Goal: Check status: Check status

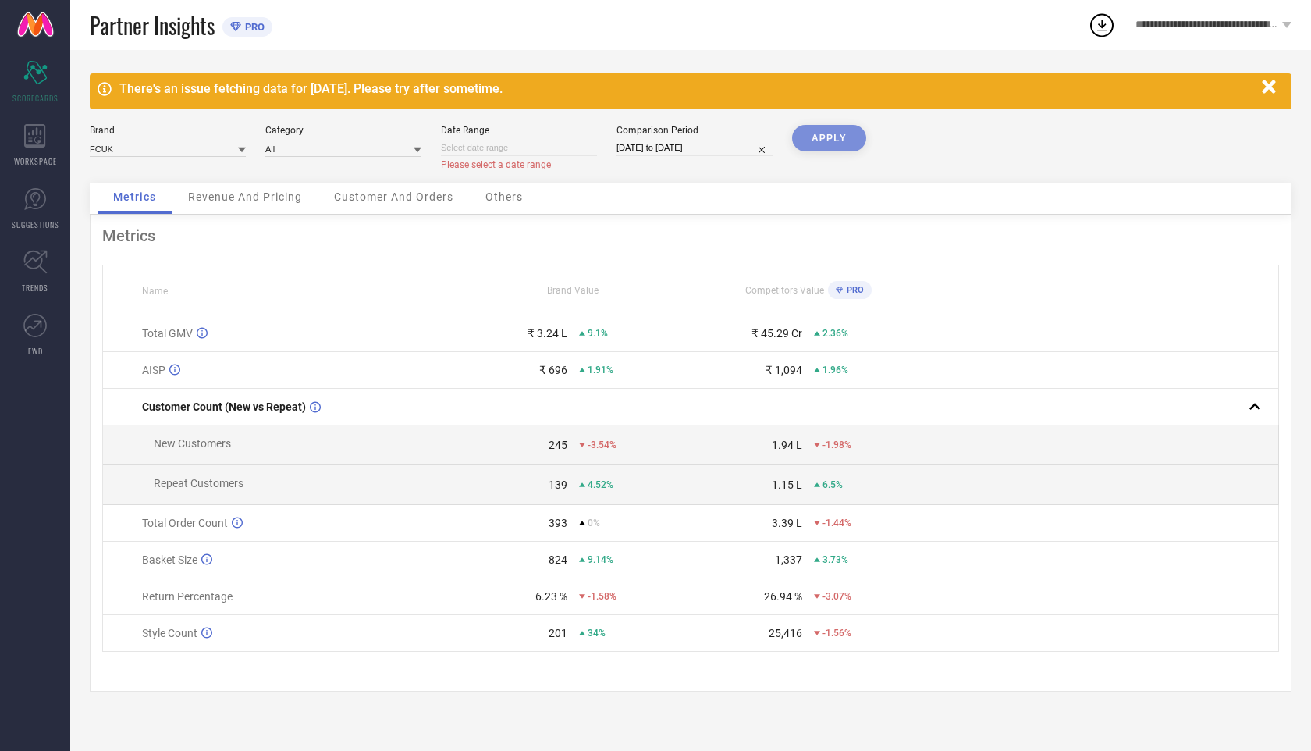
click at [546, 153] on input at bounding box center [519, 148] width 156 height 16
select select "8"
select select "2025"
select select "9"
select select "2025"
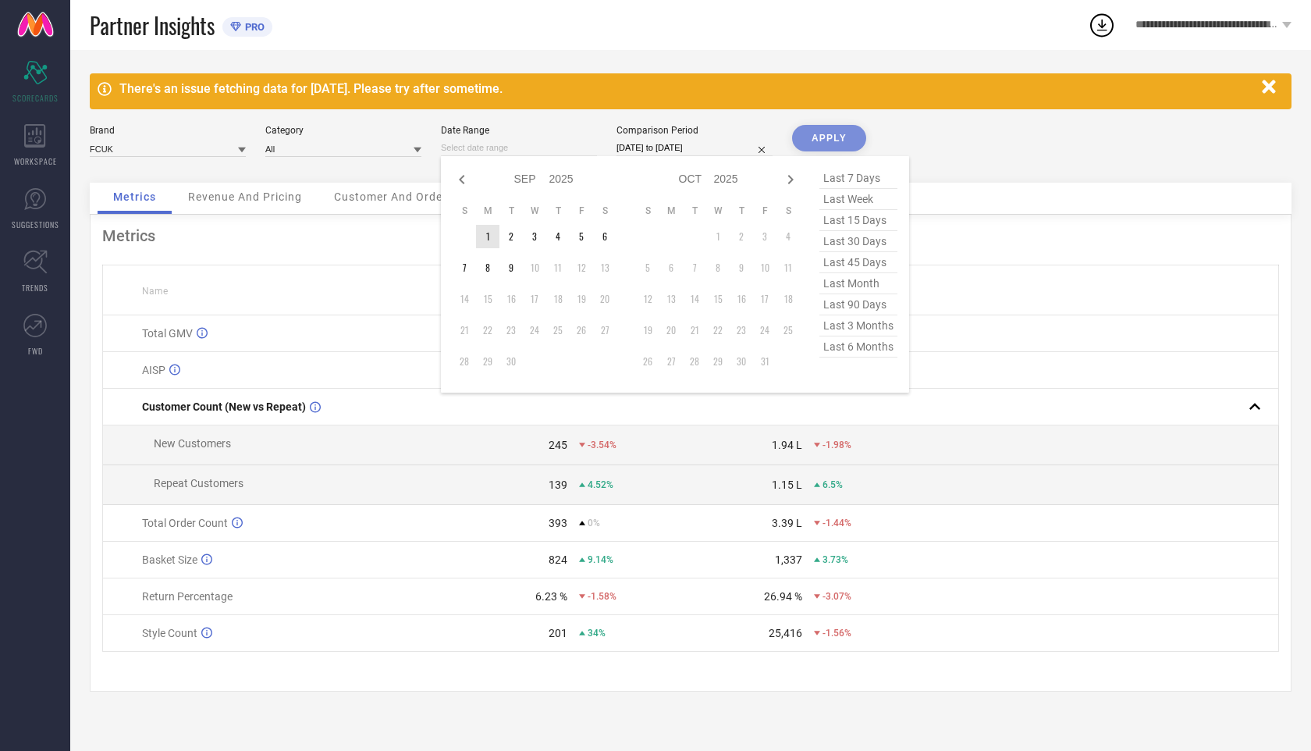
click at [481, 226] on table "S M T W T F S 1 2 3 4 5 6 7 8 9 10 11 12 13 14 15 16 17 18 19 20 21 22 23 24 25…" at bounding box center [535, 289] width 164 height 184
type input "[DATE] to [DATE]"
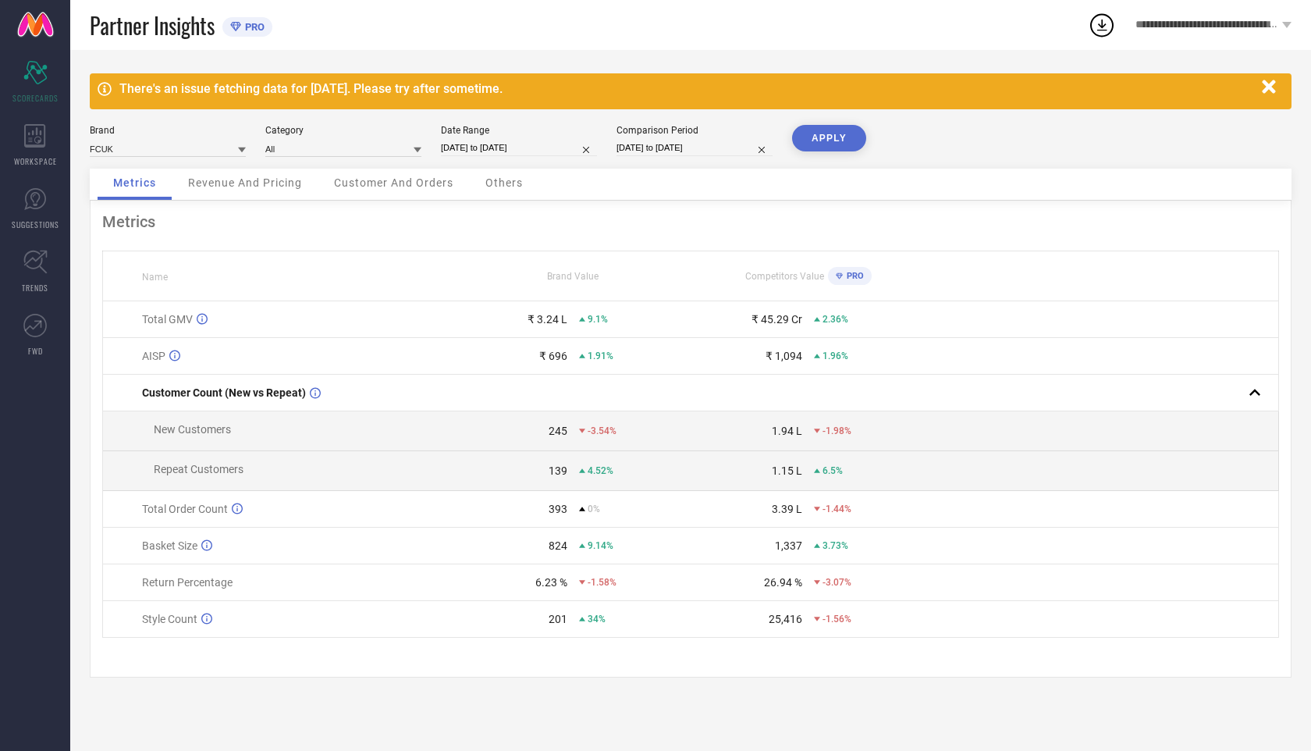
click at [850, 137] on button "APPLY" at bounding box center [829, 138] width 74 height 27
click at [738, 148] on input "[DATE] to [DATE]" at bounding box center [695, 148] width 156 height 16
select select "6"
select select "2025"
select select "7"
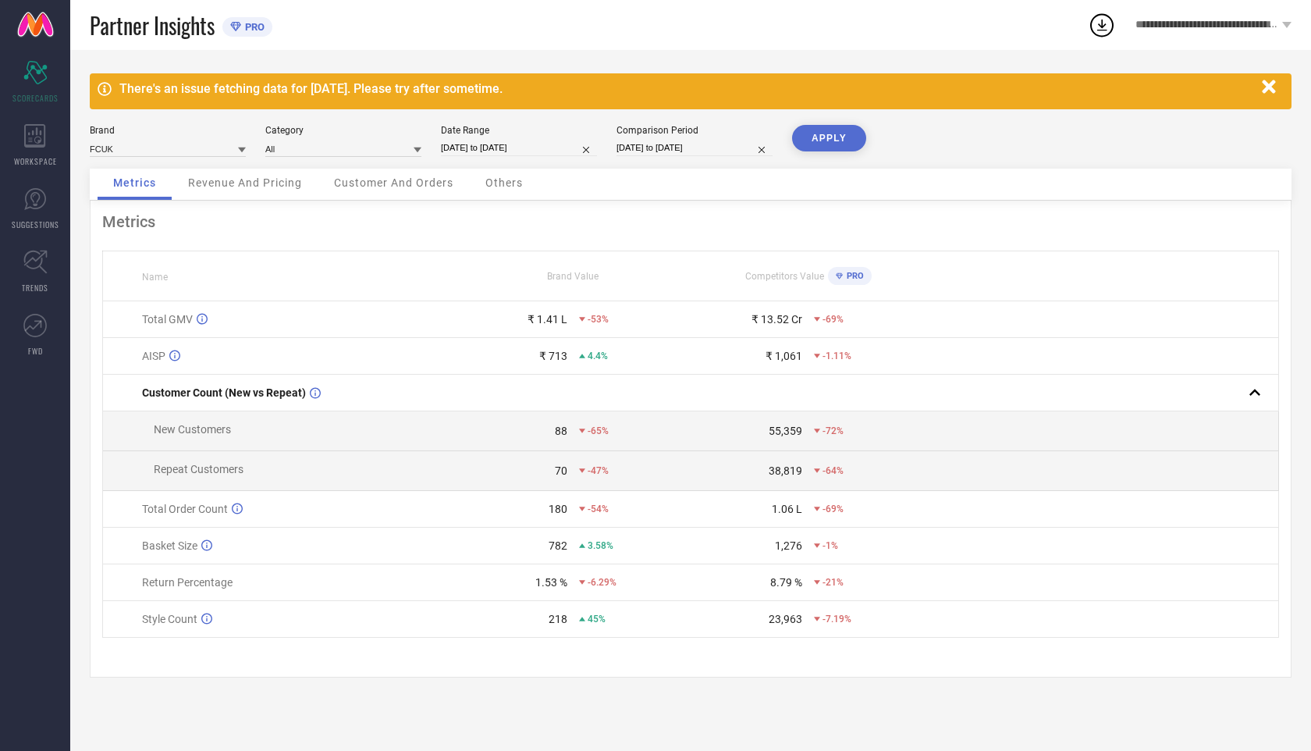
select select "2025"
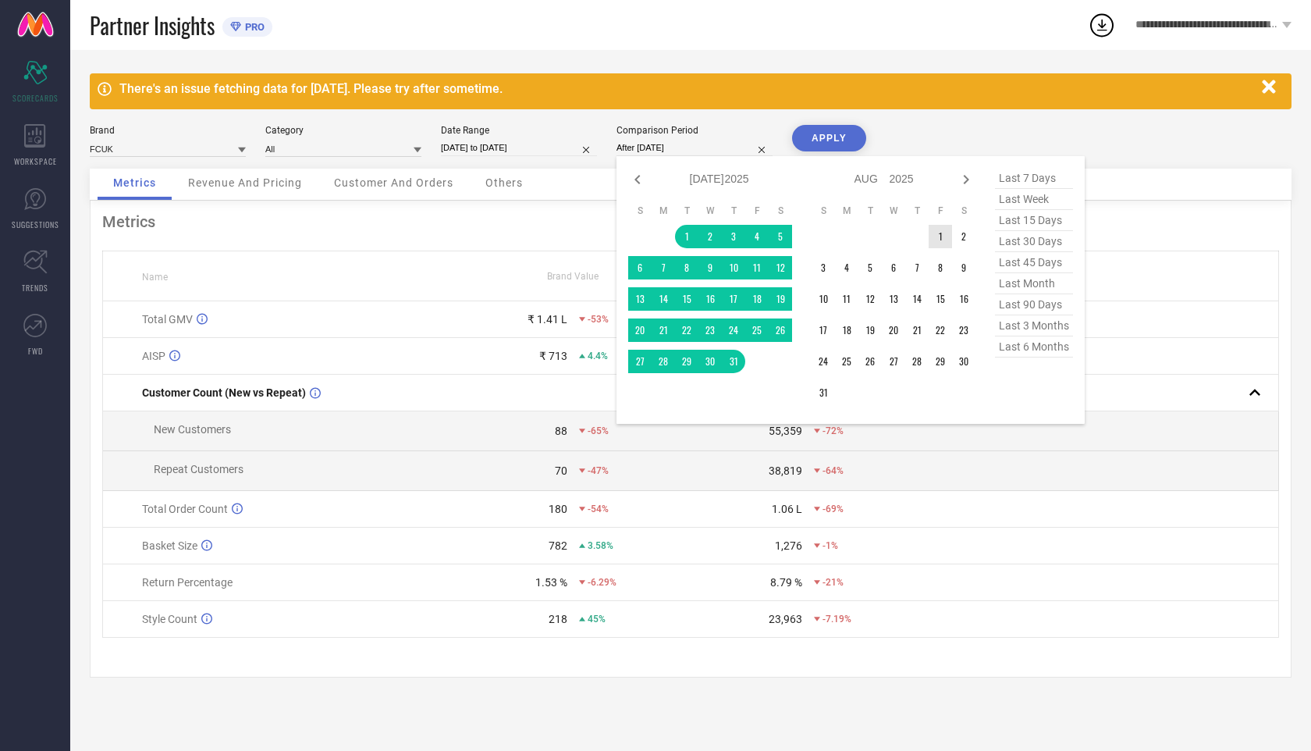
click at [938, 243] on td "1" at bounding box center [940, 236] width 23 height 23
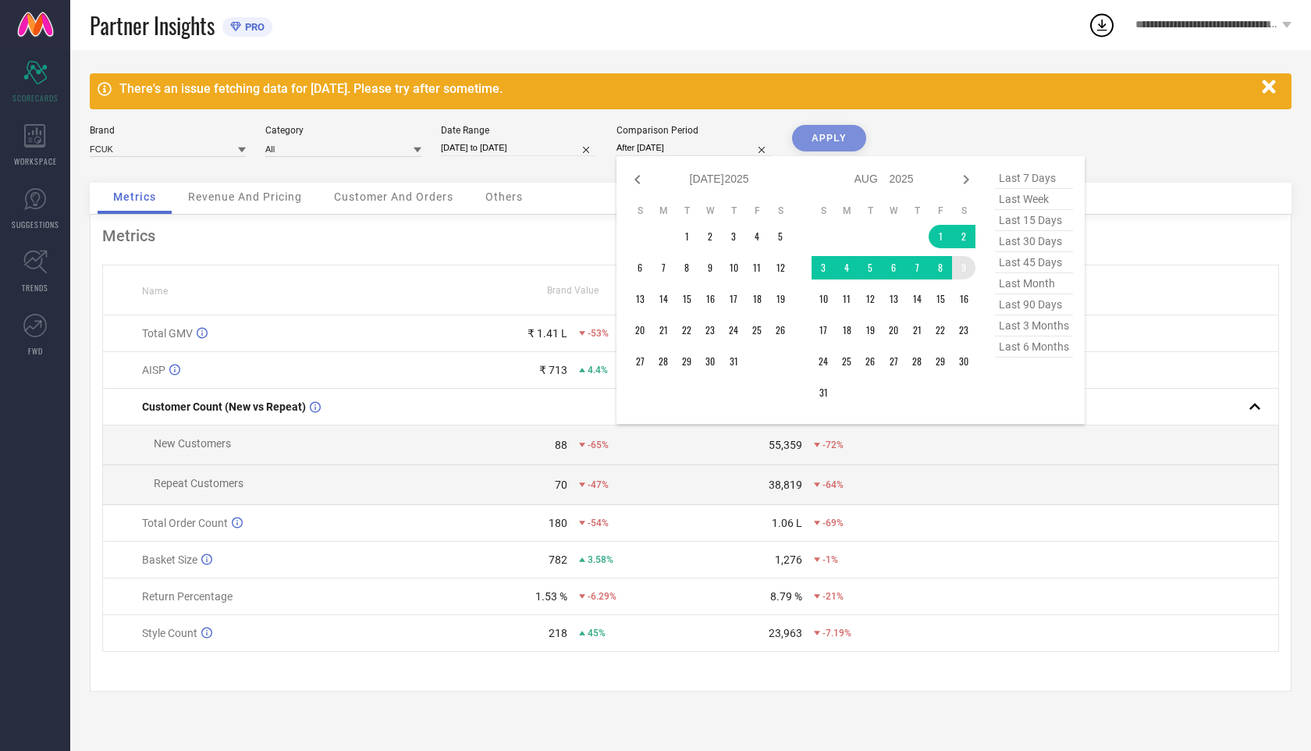
type input "[DATE] to [DATE]"
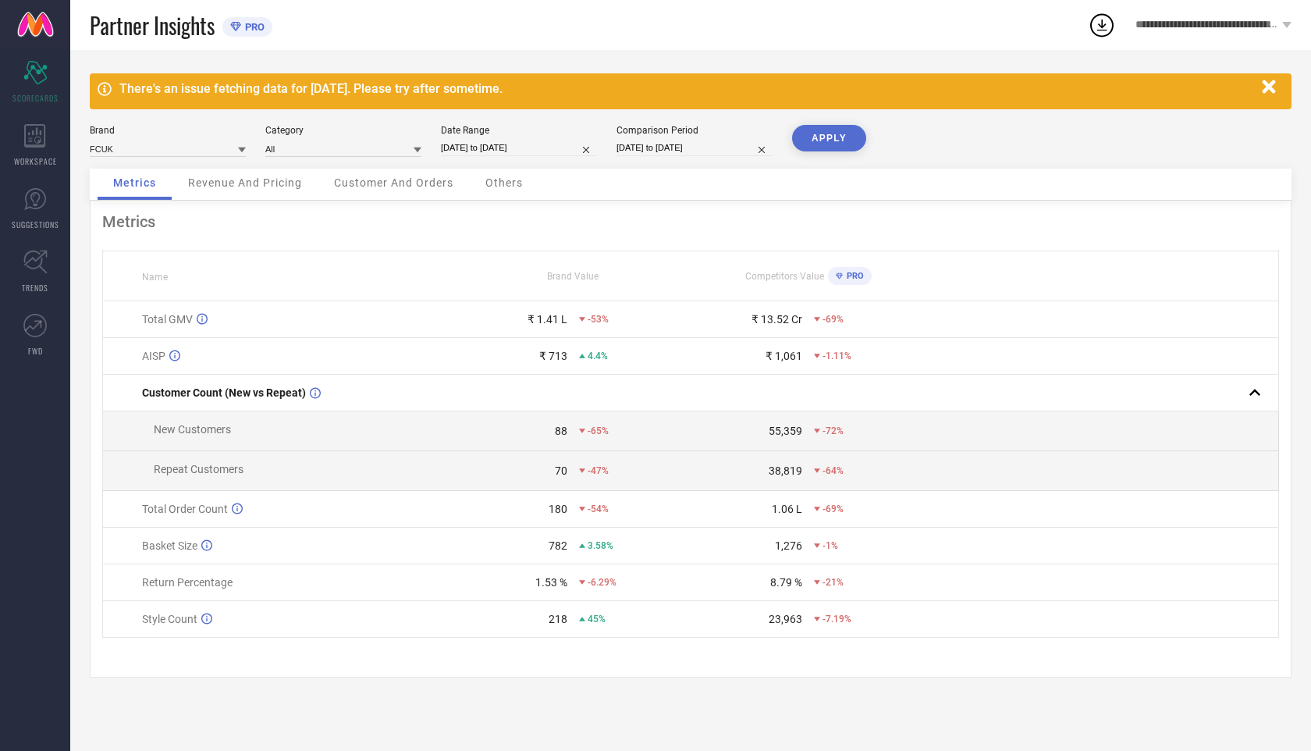
click at [831, 137] on button "APPLY" at bounding box center [829, 138] width 74 height 27
click at [235, 195] on div "Revenue And Pricing" at bounding box center [245, 184] width 145 height 31
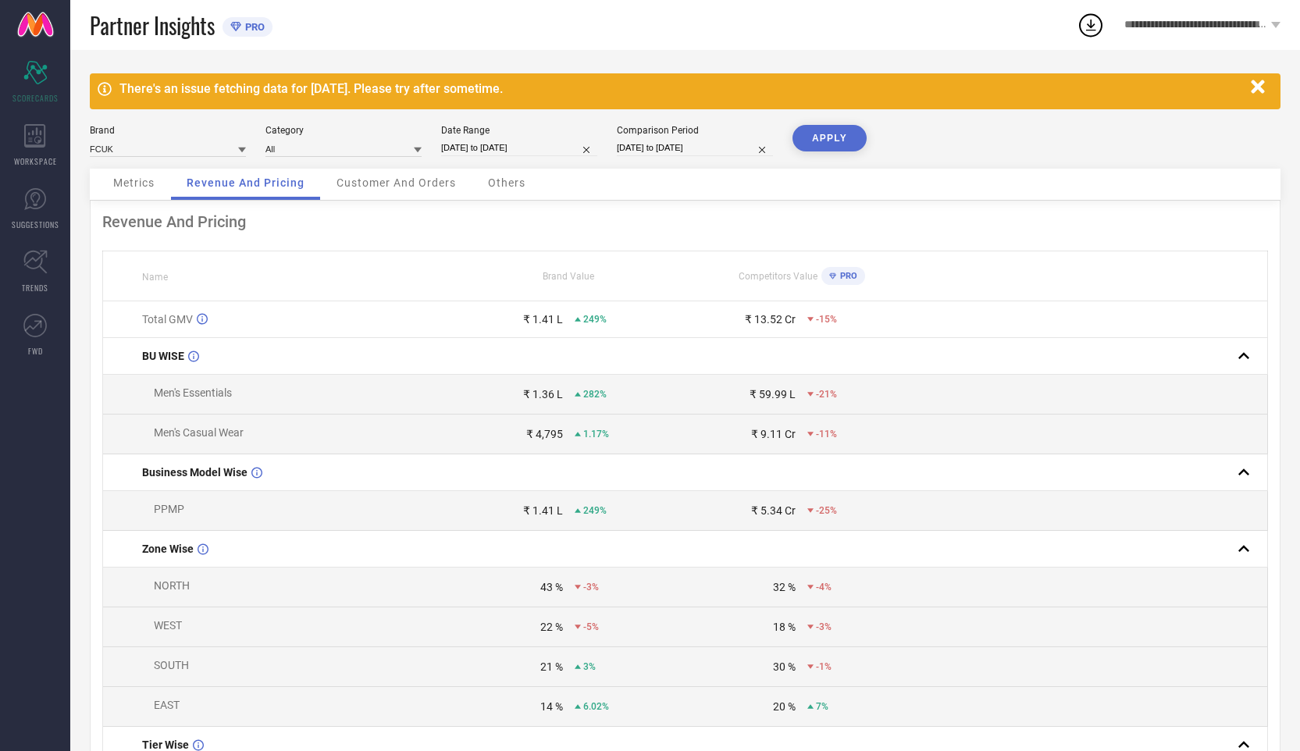
click at [372, 193] on div "Customer And Orders" at bounding box center [396, 184] width 151 height 31
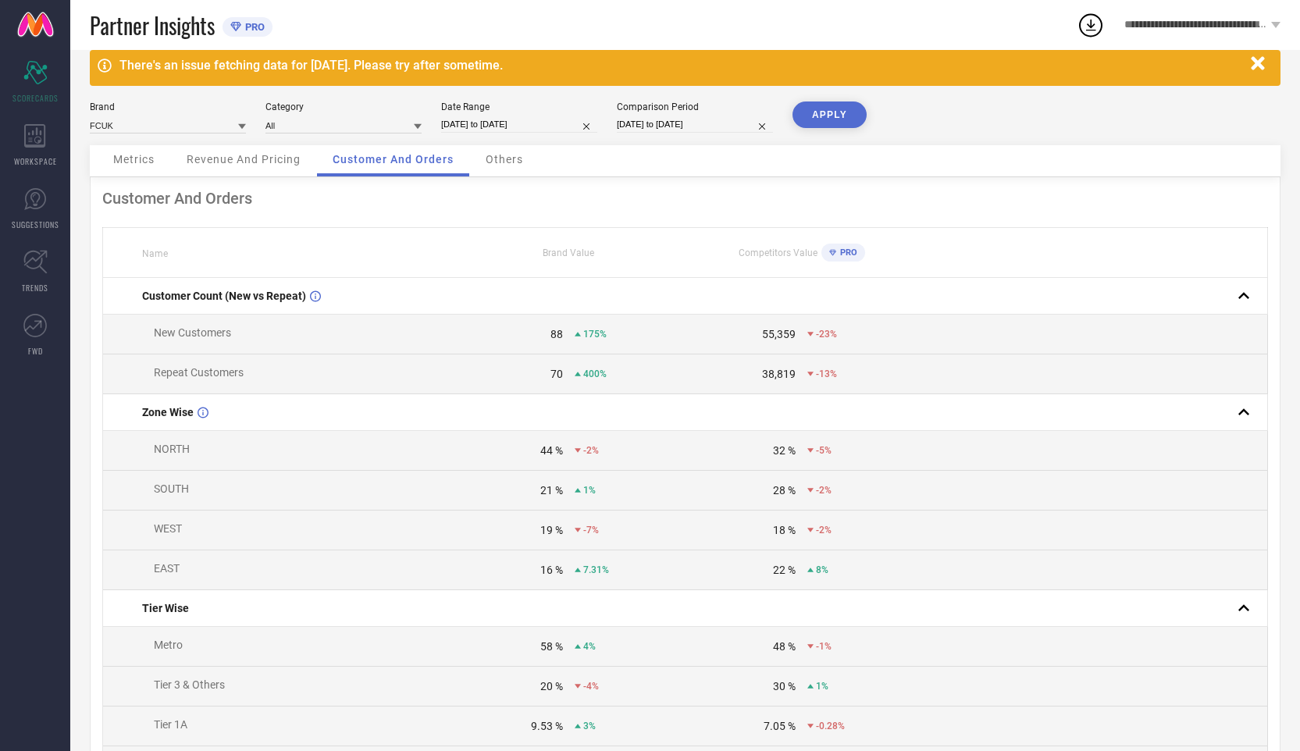
scroll to position [25, 0]
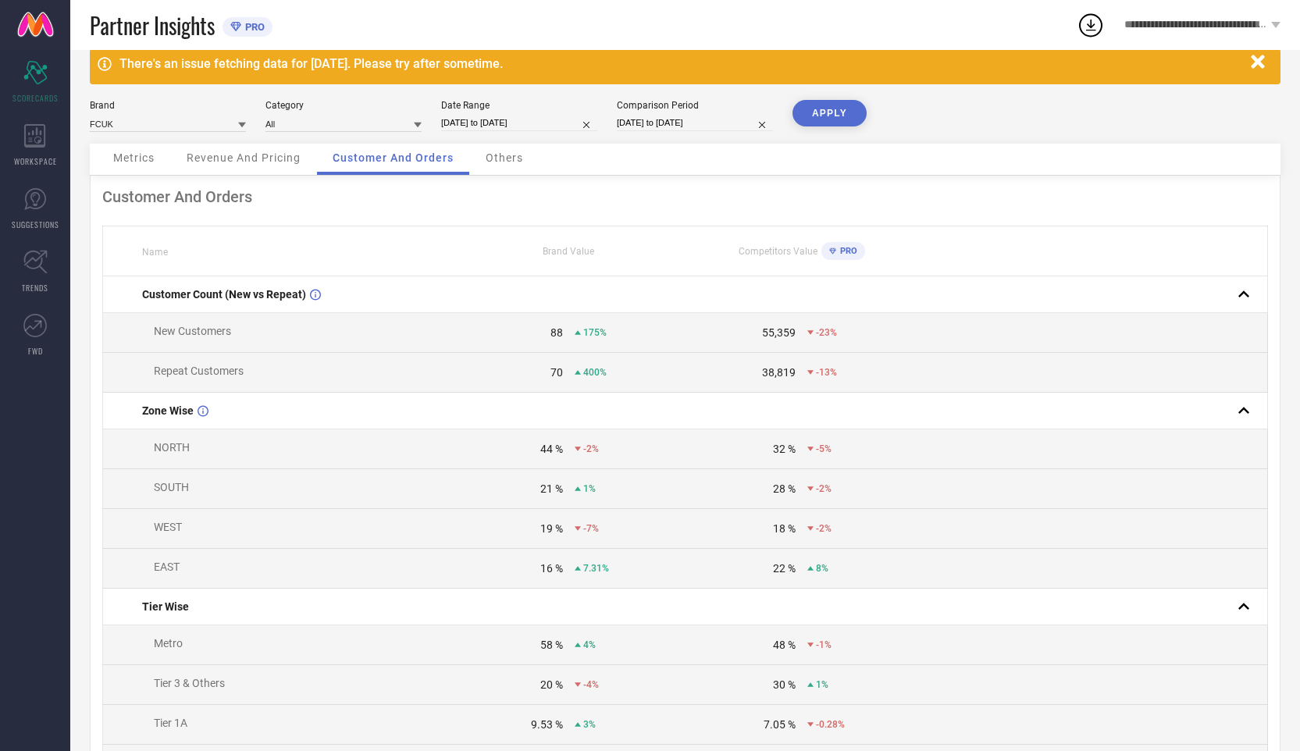
click at [514, 162] on span "Others" at bounding box center [504, 157] width 37 height 12
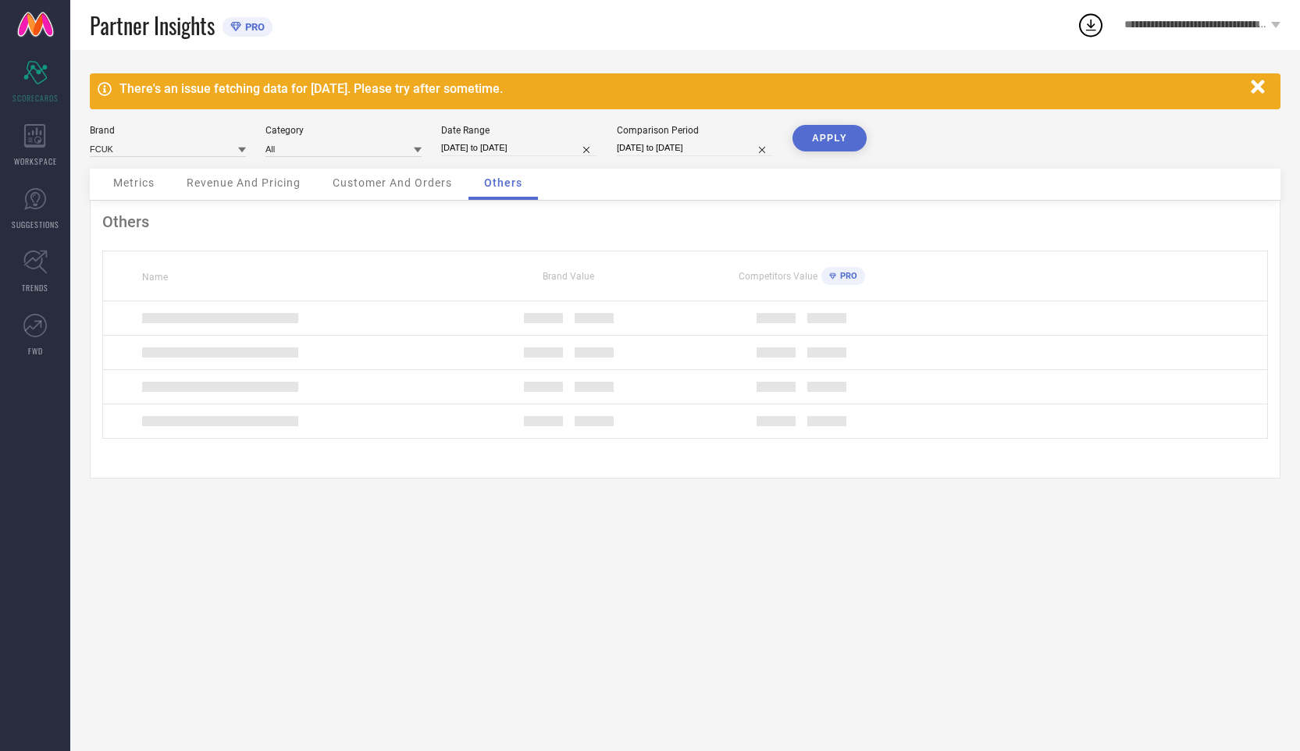
scroll to position [0, 0]
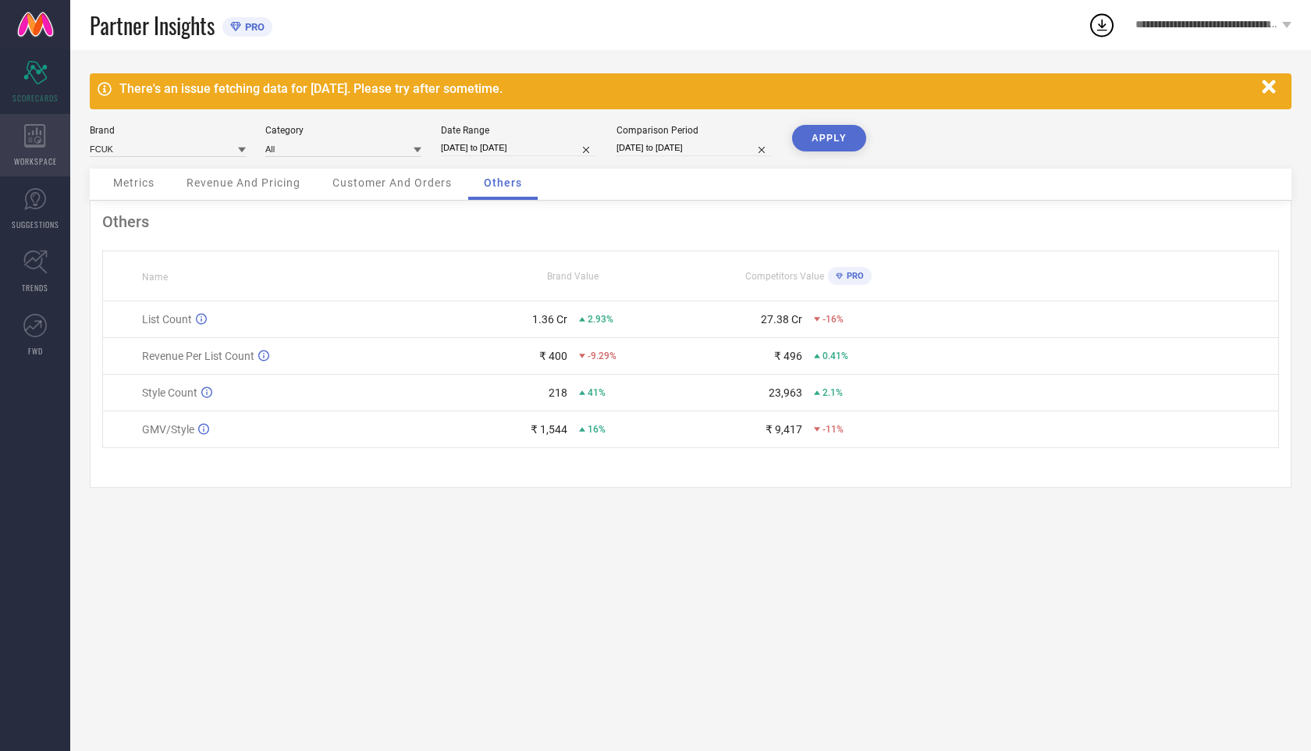
click at [23, 143] on div "WORKSPACE" at bounding box center [35, 145] width 70 height 62
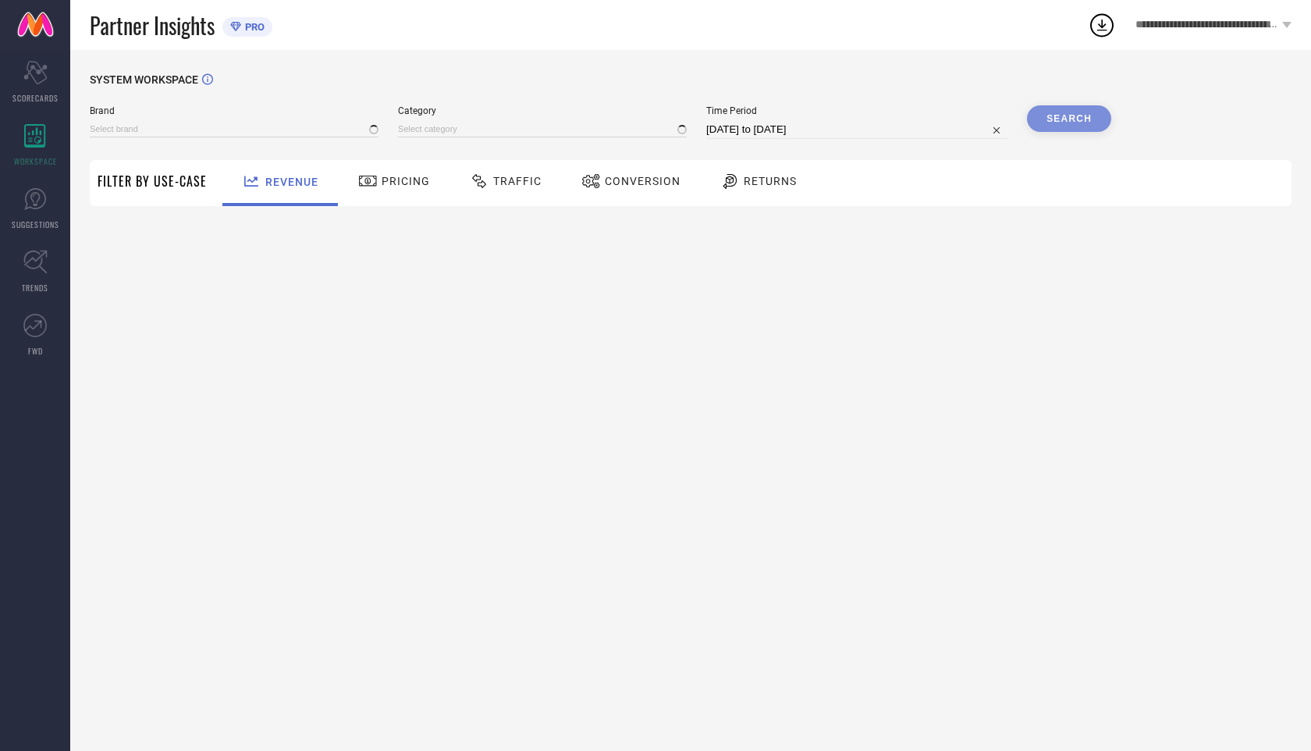
type input "FCUK"
type input "All"
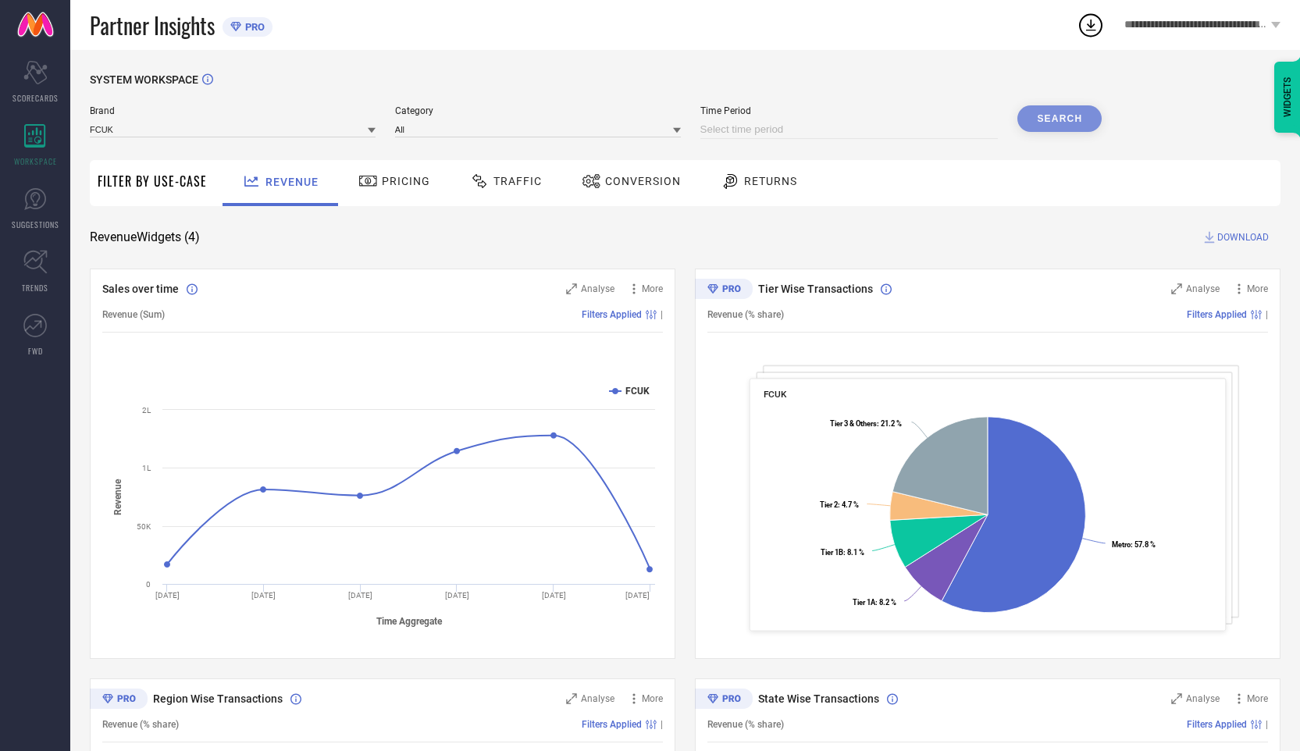
click at [921, 133] on input at bounding box center [849, 129] width 298 height 19
select select "8"
select select "2025"
select select "9"
select select "2025"
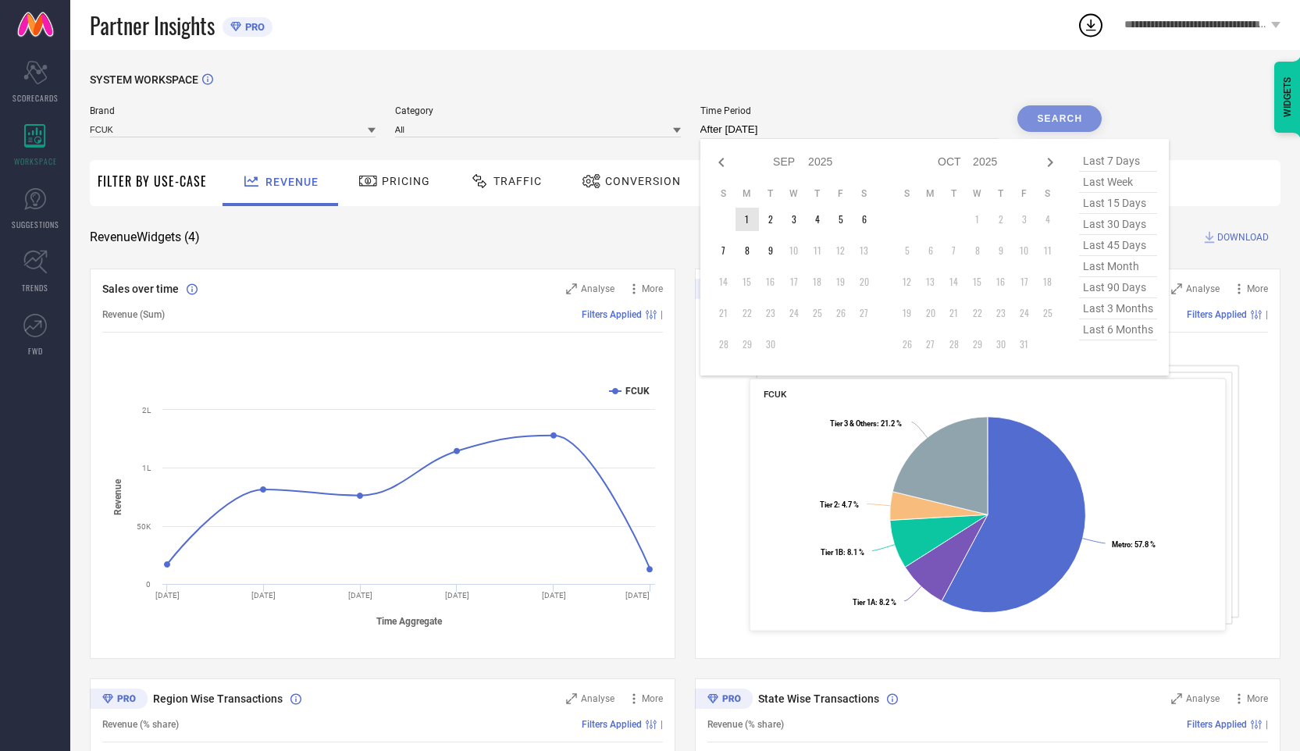
click at [746, 212] on td "1" at bounding box center [746, 219] width 23 height 23
type input "[DATE] to [DATE]"
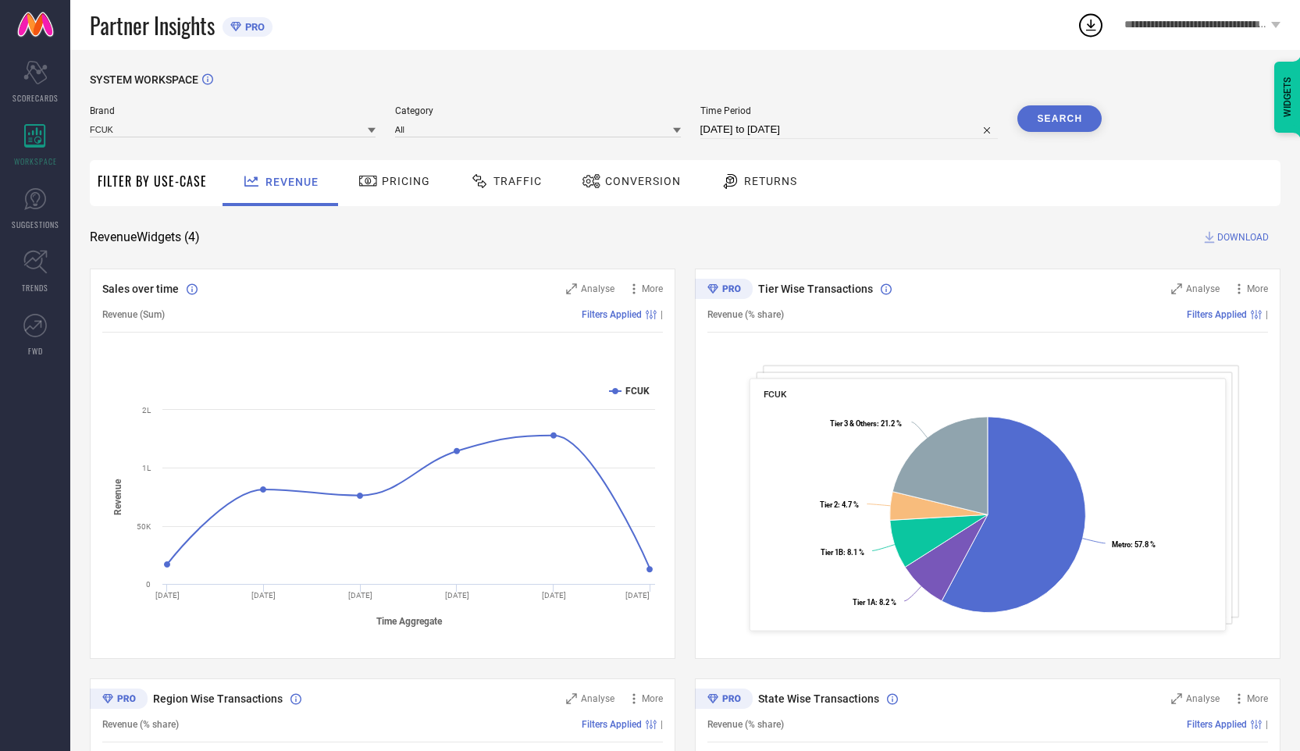
click at [1052, 111] on button "Search" at bounding box center [1059, 118] width 84 height 27
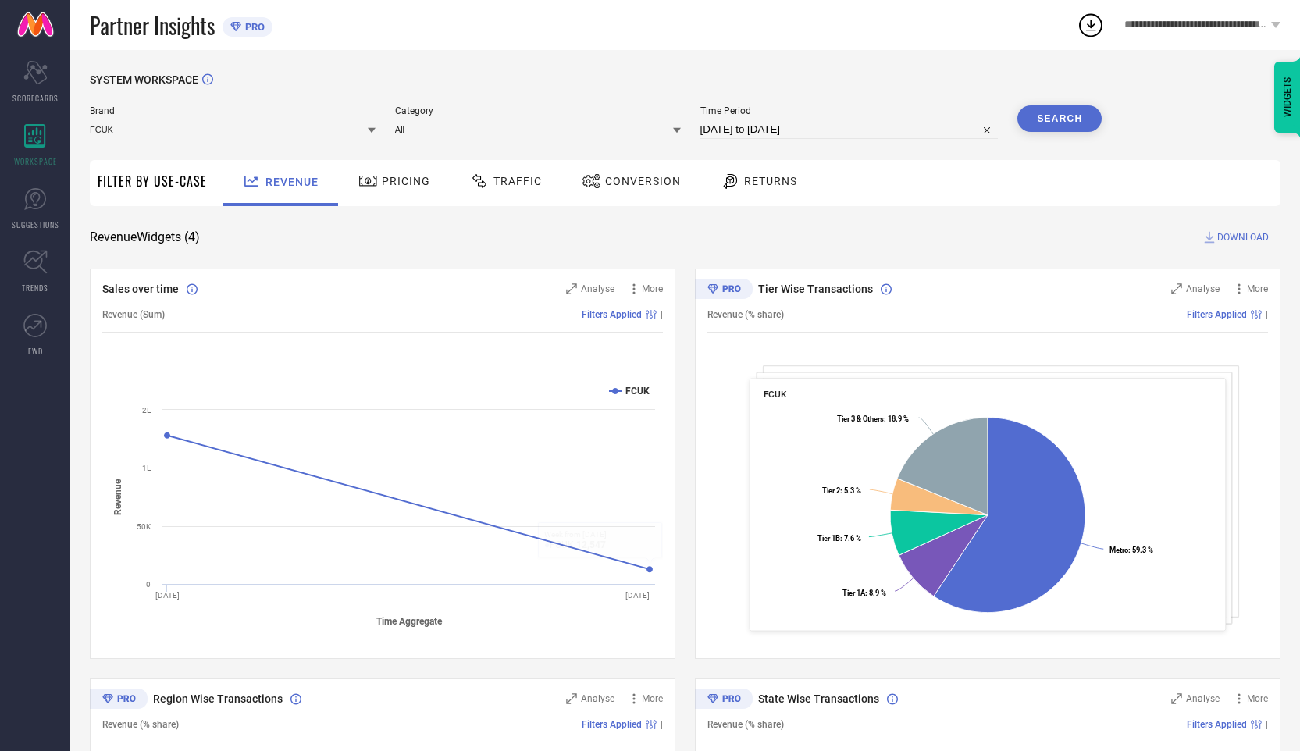
click at [402, 187] on div "Pricing" at bounding box center [394, 181] width 80 height 27
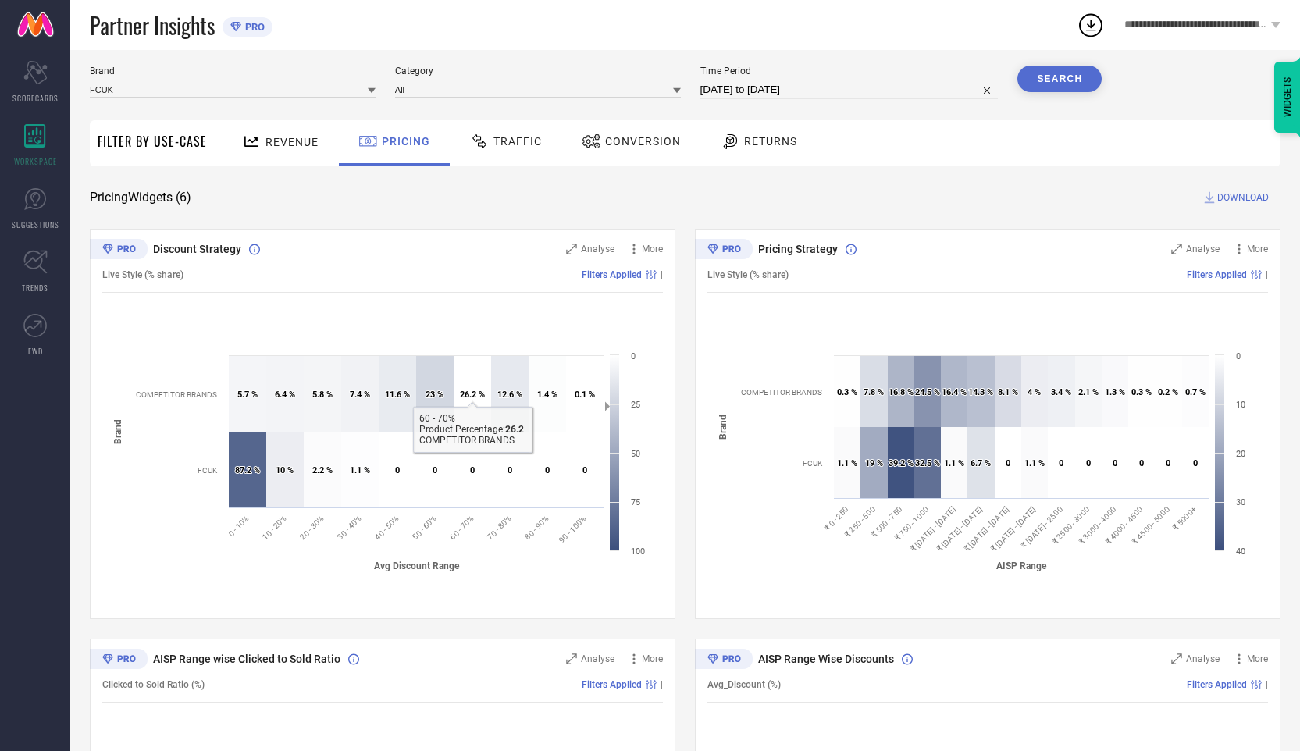
scroll to position [50, 0]
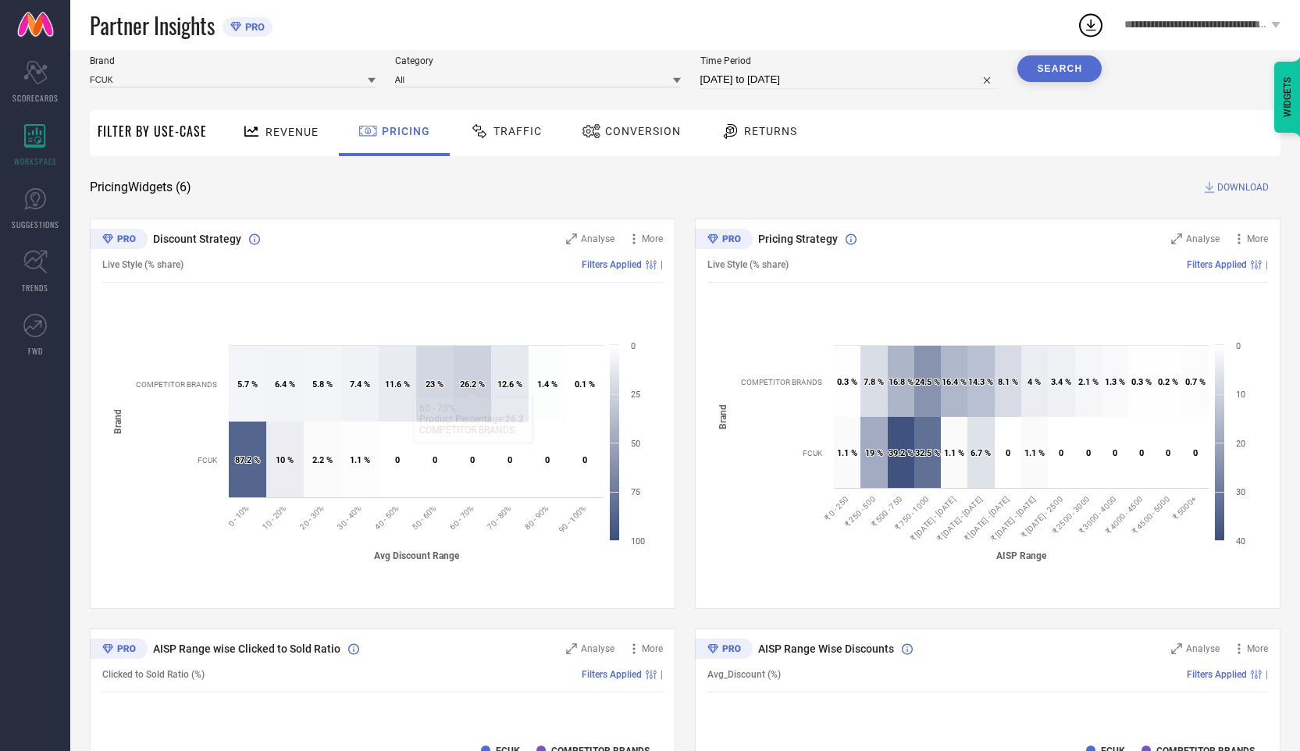
click at [512, 133] on span "Traffic" at bounding box center [517, 131] width 48 height 12
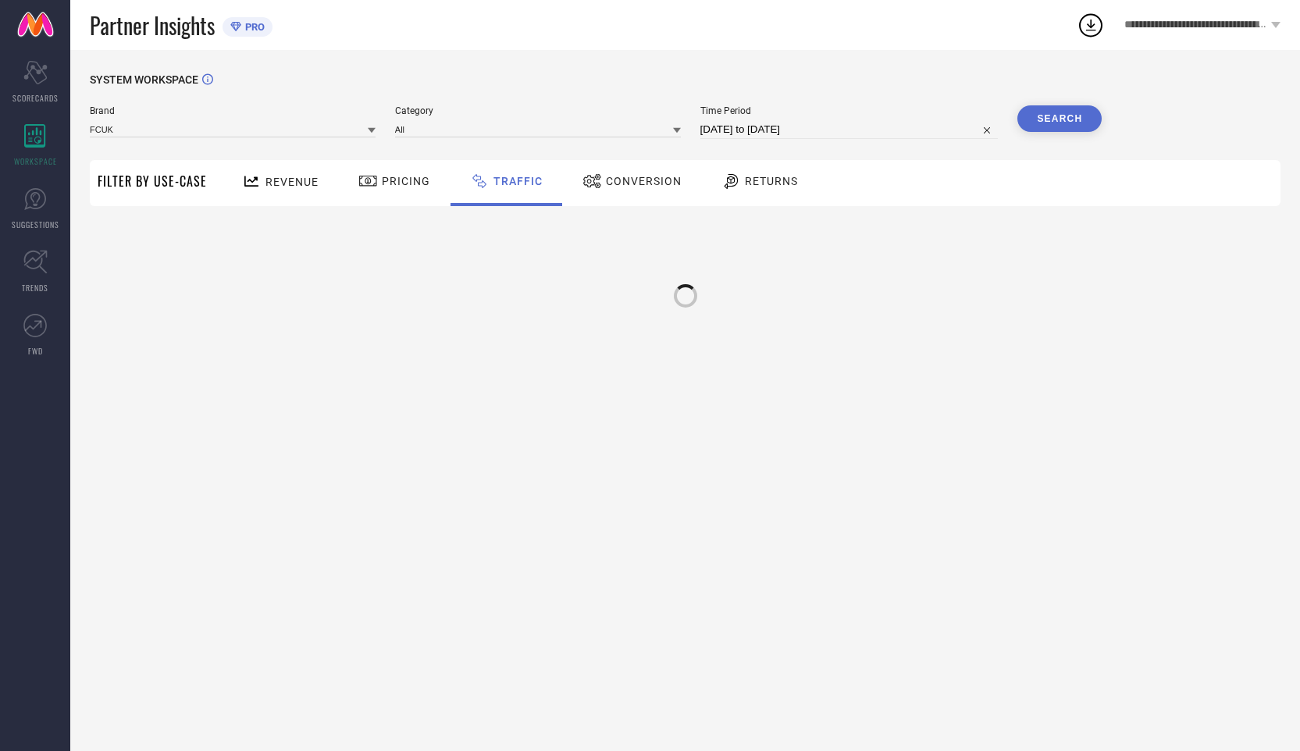
scroll to position [0, 0]
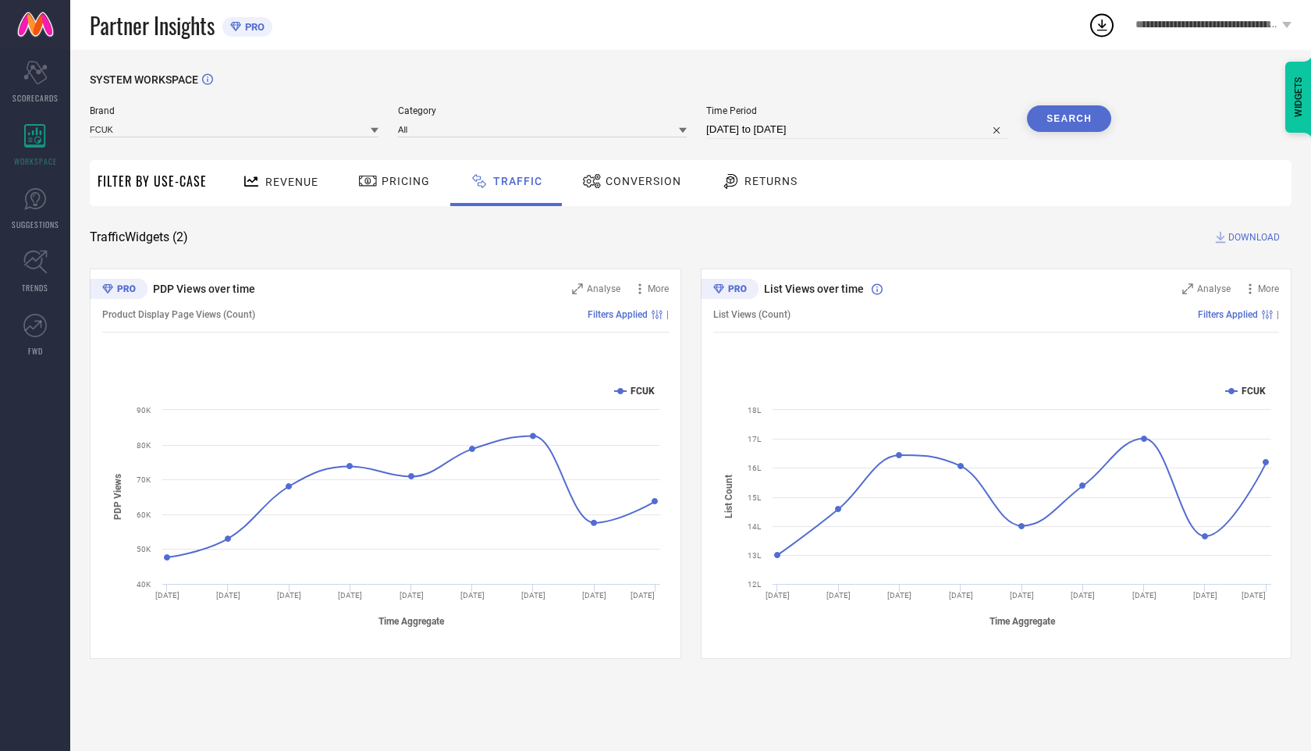
click at [628, 187] on span "Conversion" at bounding box center [644, 181] width 76 height 12
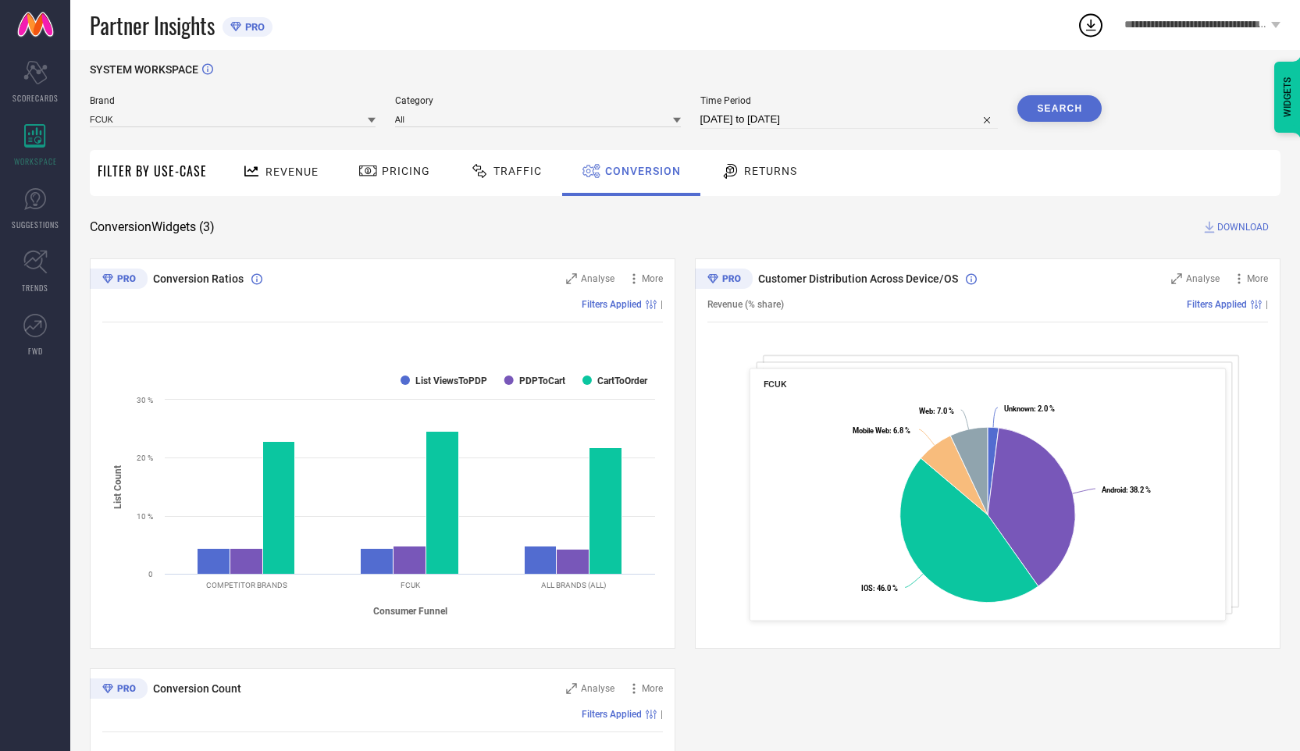
scroll to position [12, 0]
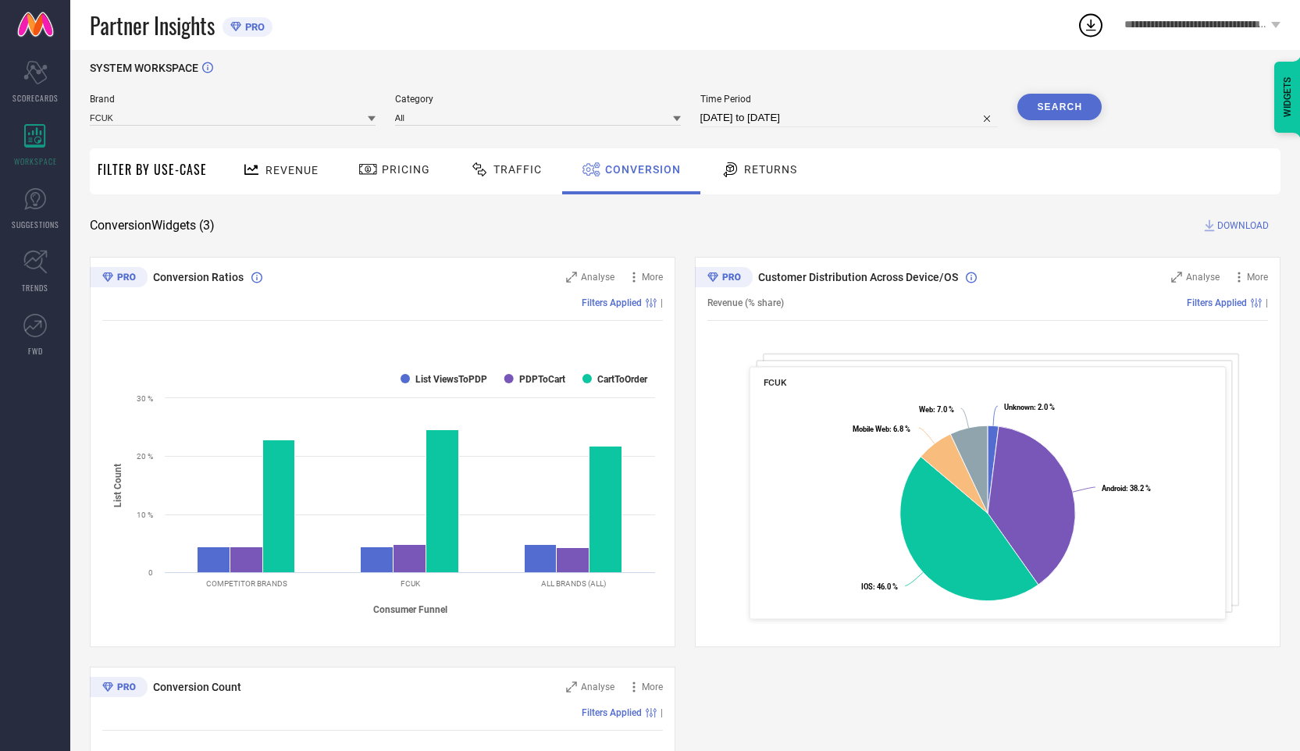
click at [778, 175] on span "Returns" at bounding box center [770, 169] width 53 height 12
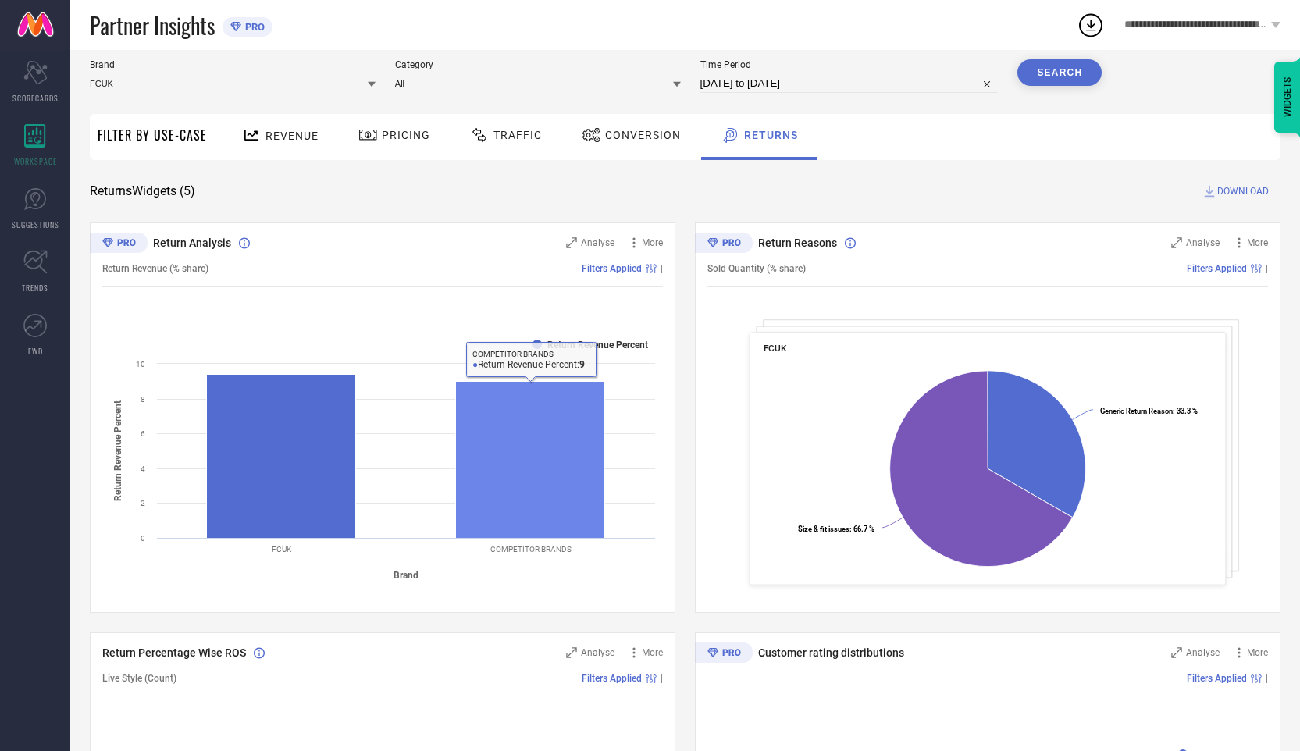
scroll to position [47, 0]
